Goal: Information Seeking & Learning: Find specific fact

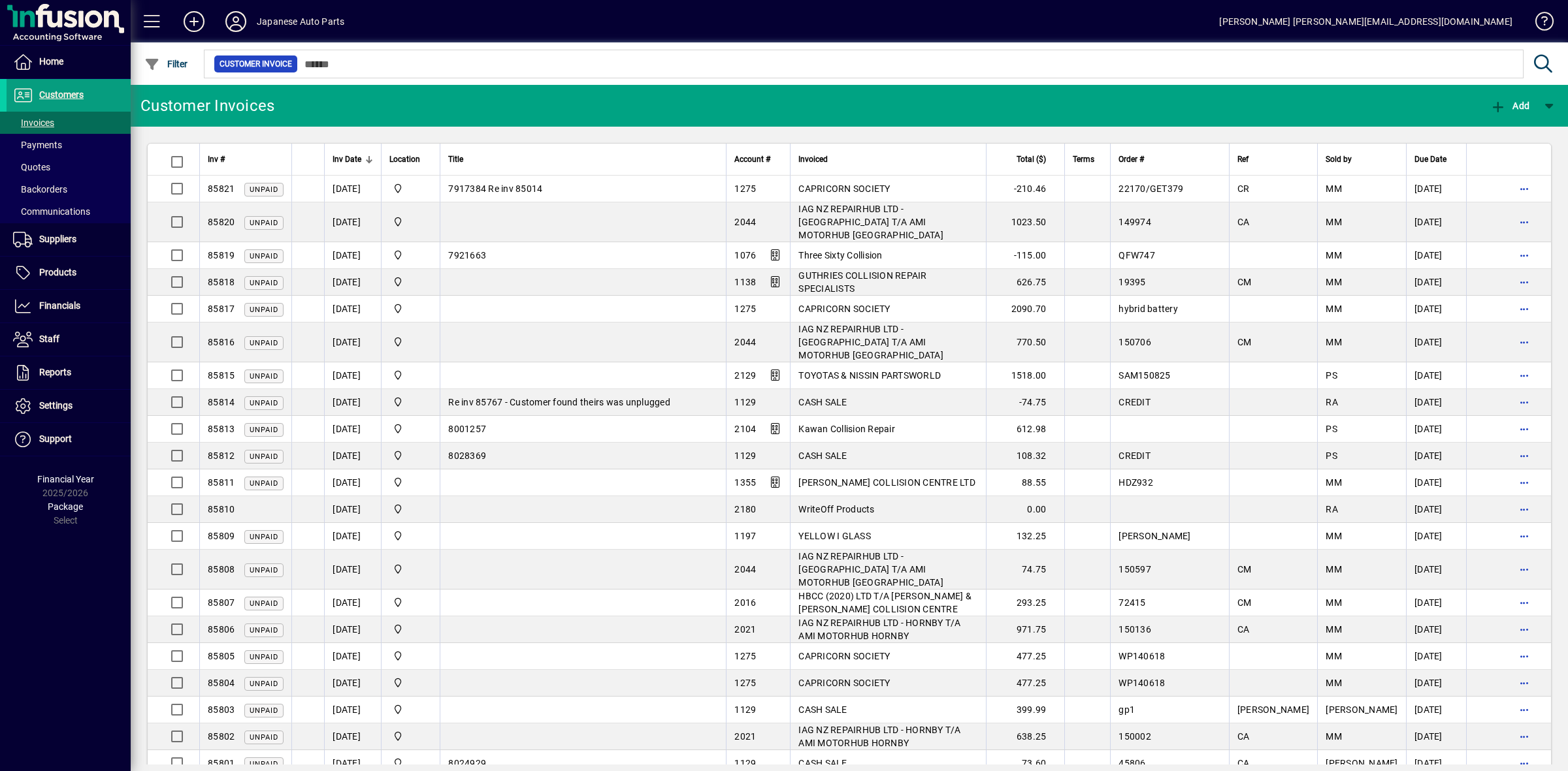
click at [357, 63] on input "text" at bounding box center [905, 64] width 1215 height 18
click at [67, 268] on span "Products" at bounding box center [58, 272] width 37 height 10
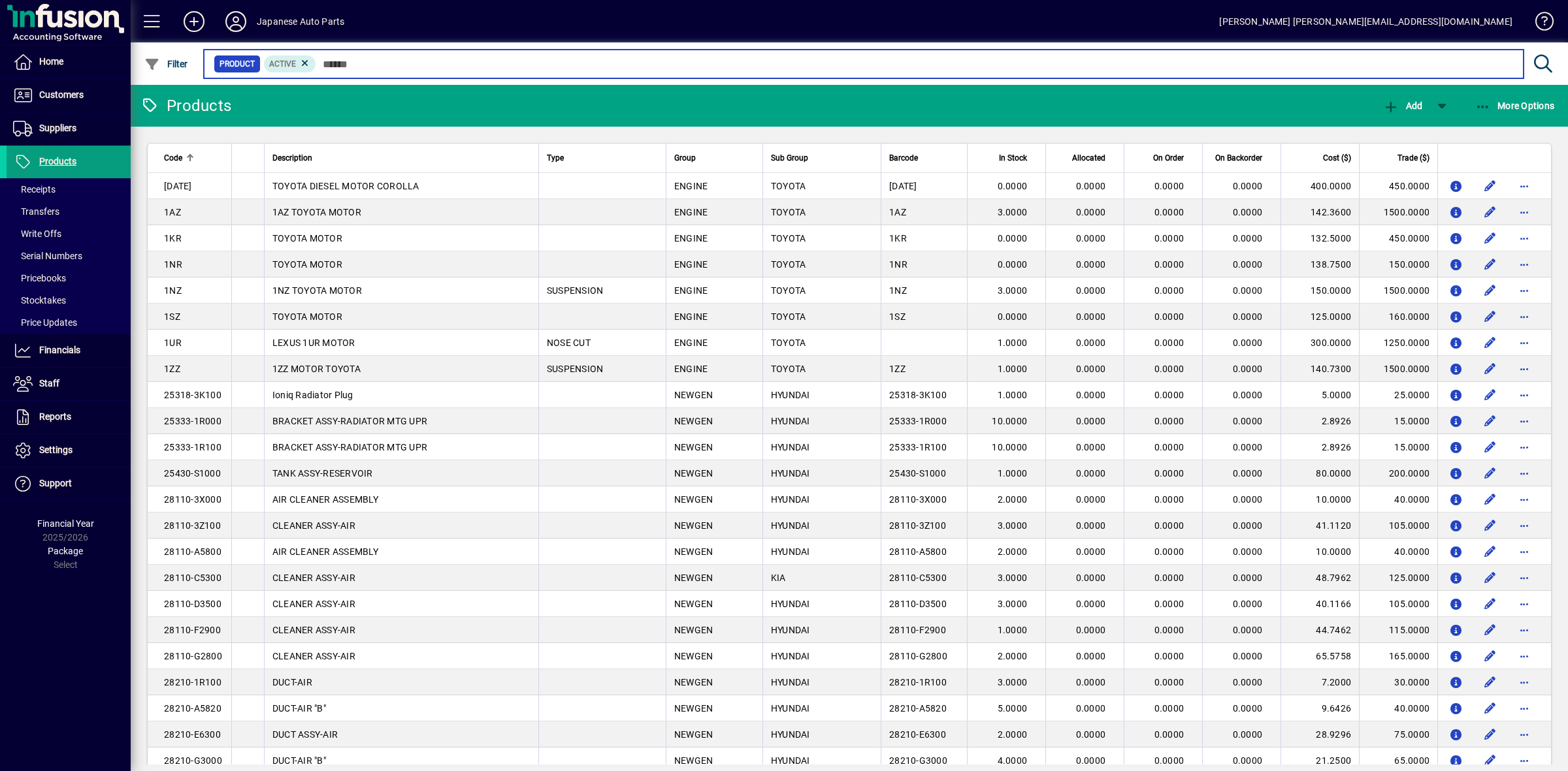
click at [356, 62] on input "text" at bounding box center [915, 64] width 1197 height 18
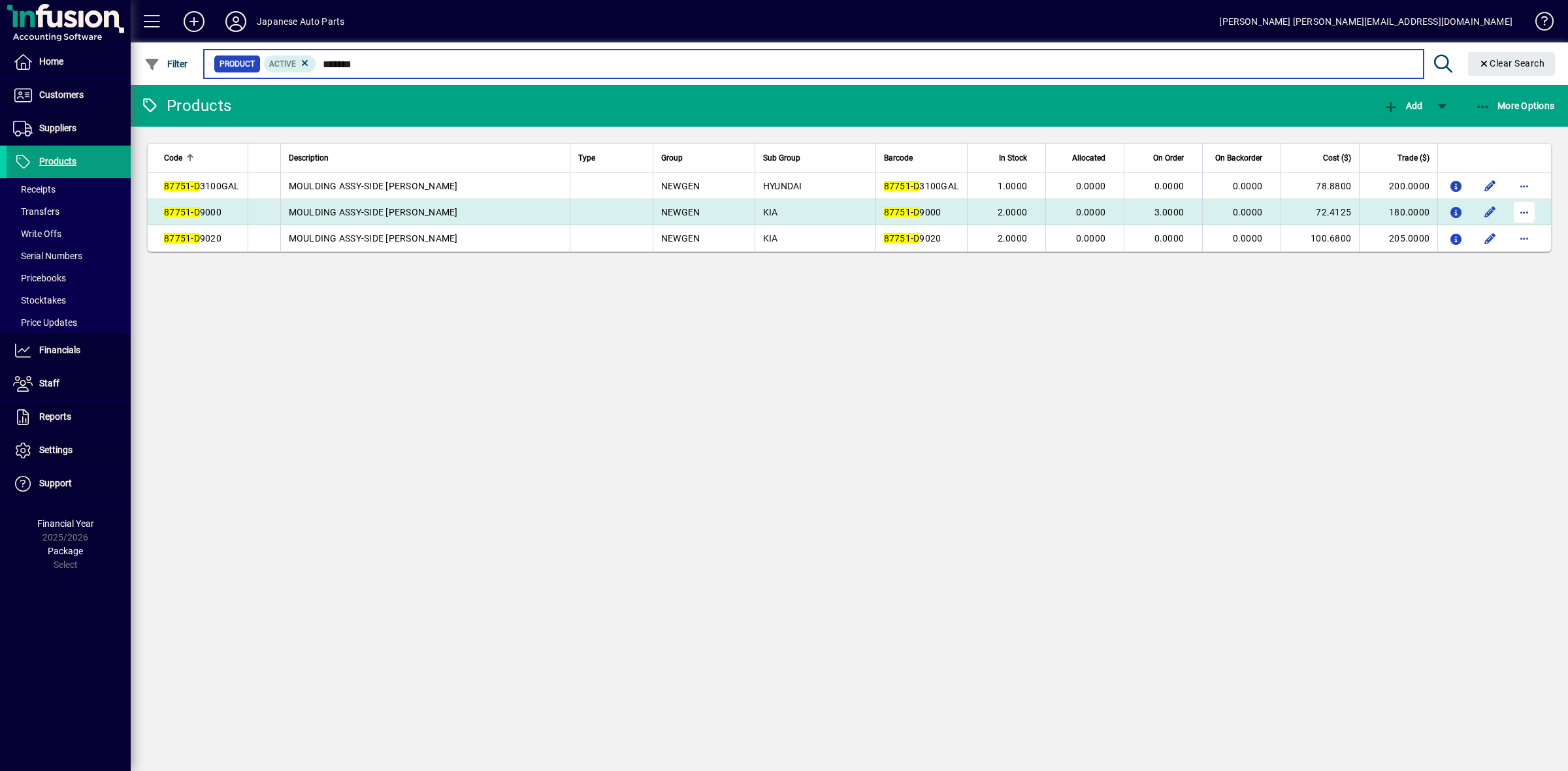
type input "*******"
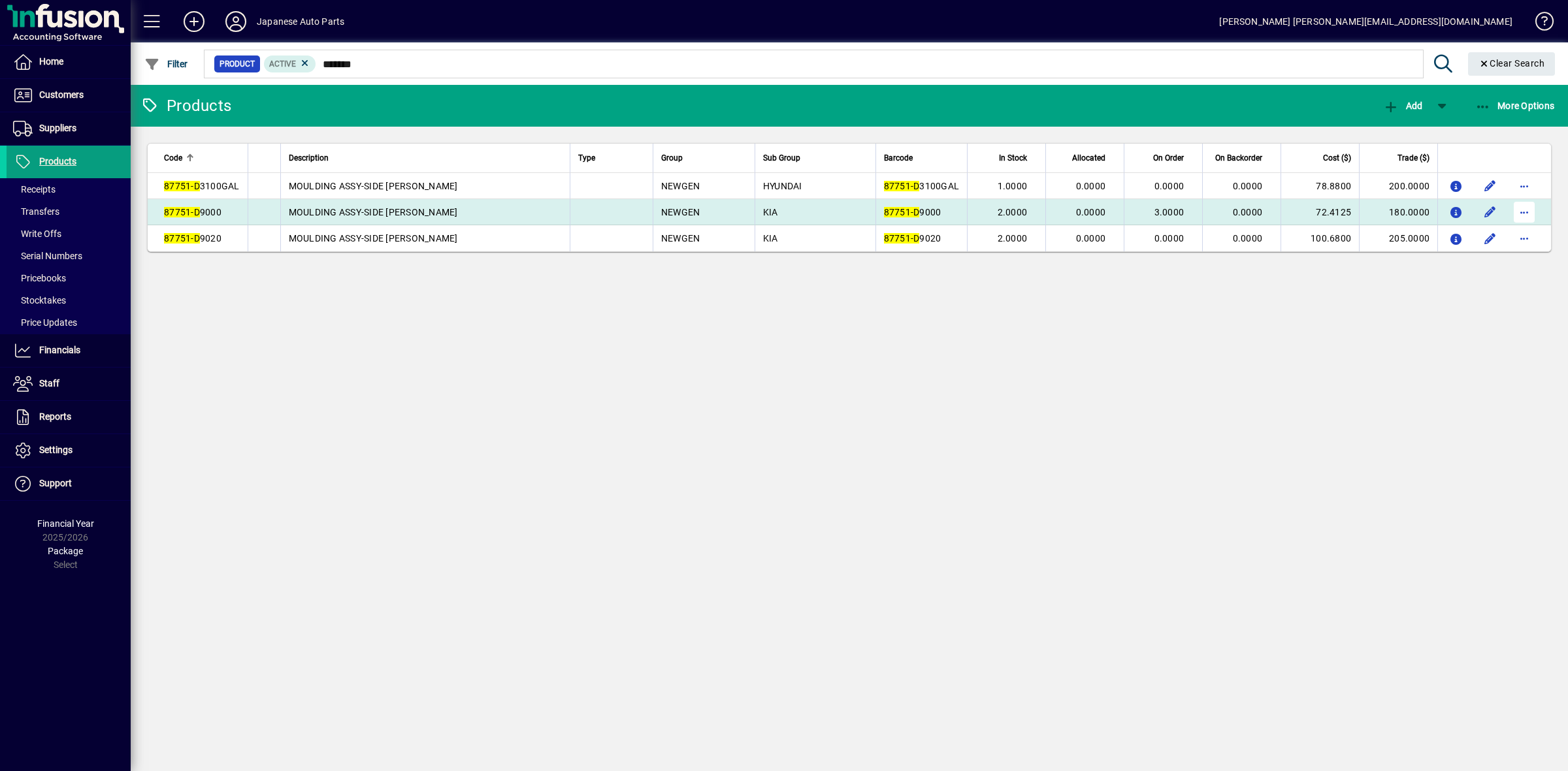
click at [1520, 214] on span "button" at bounding box center [1524, 212] width 31 height 31
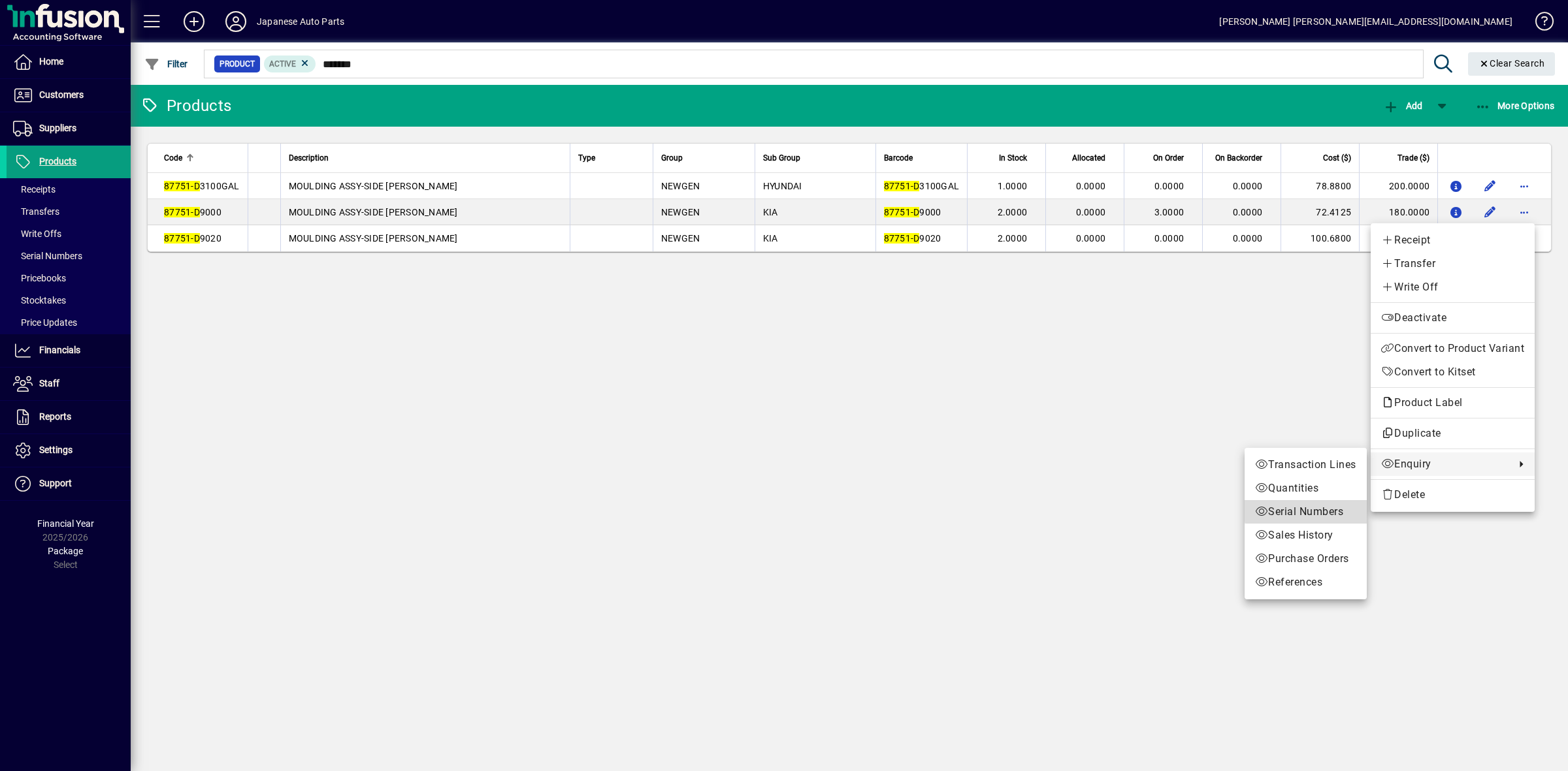
click at [1330, 511] on span "Serial Numbers" at bounding box center [1305, 512] width 101 height 16
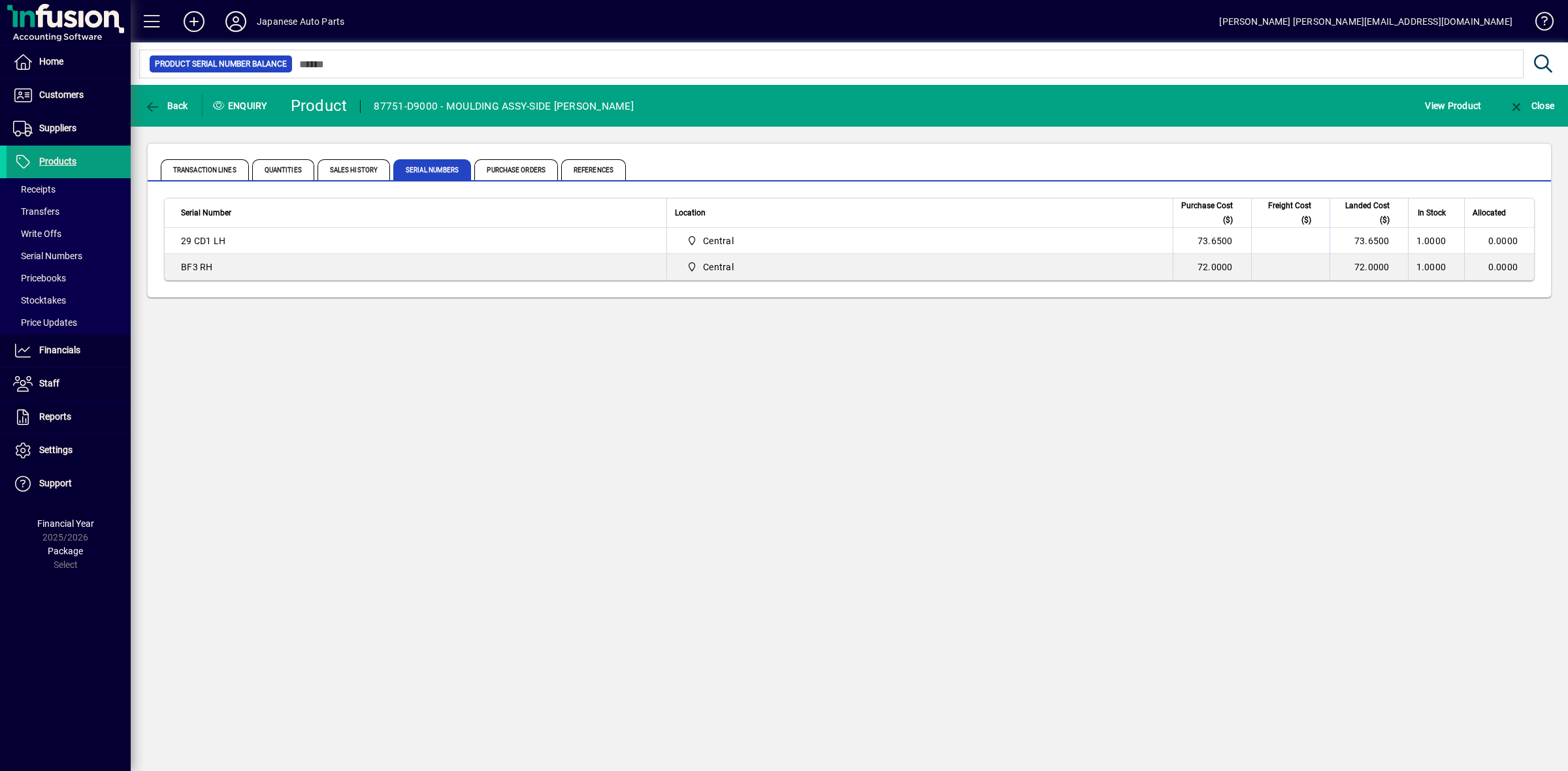
click at [376, 436] on div "Back Enquiry Product 87751-D9000 - MOULDING ASSY-SIDE [PERSON_NAME] View Produc…" at bounding box center [849, 428] width 1437 height 687
click at [253, 22] on span at bounding box center [236, 22] width 42 height 31
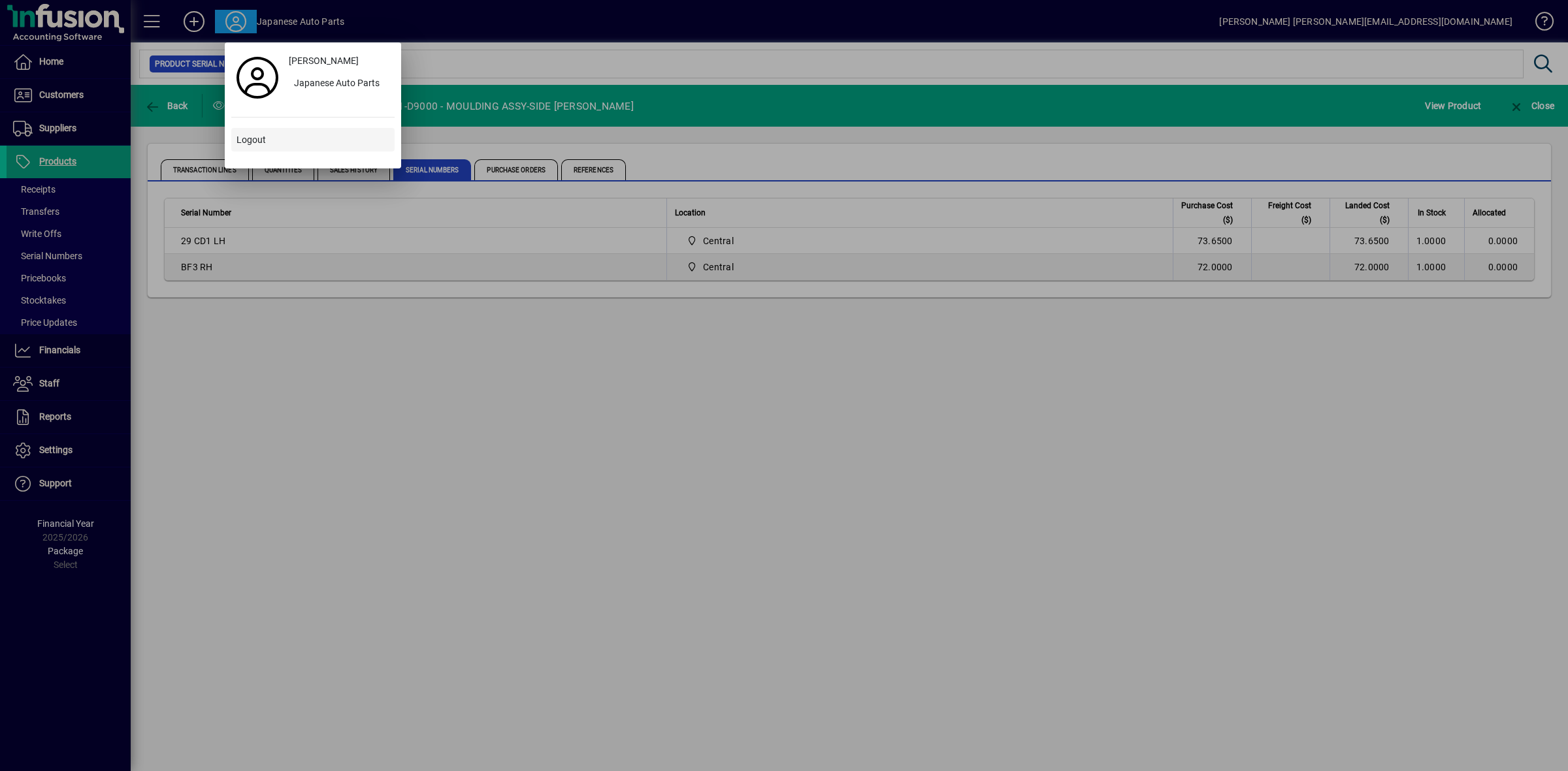
click at [242, 136] on span "Logout" at bounding box center [251, 140] width 29 height 14
